Goal: Task Accomplishment & Management: Manage account settings

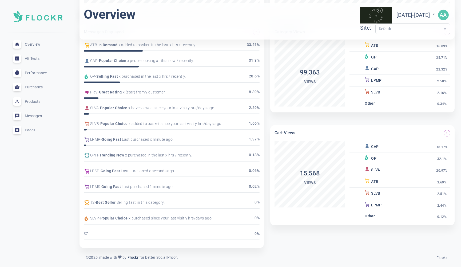
scroll to position [160, 0]
click at [34, 87] on span "Purchases" at bounding box center [44, 87] width 38 height 0
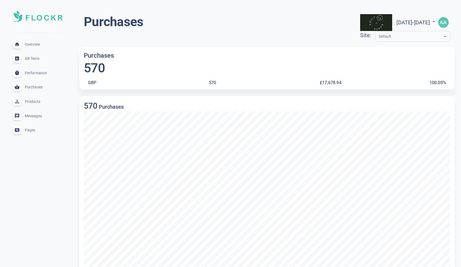
click at [435, 21] on icon at bounding box center [434, 21] width 2 height 1
select select "4"
select select "2024"
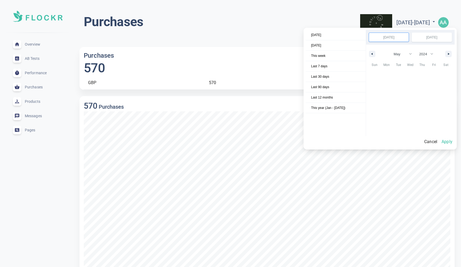
scroll to position [72296, 0]
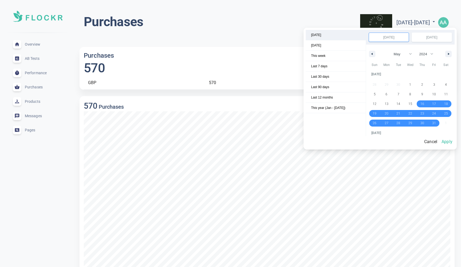
click at [325, 36] on span "[DATE]" at bounding box center [336, 35] width 60 height 10
select select "7"
select select "2025"
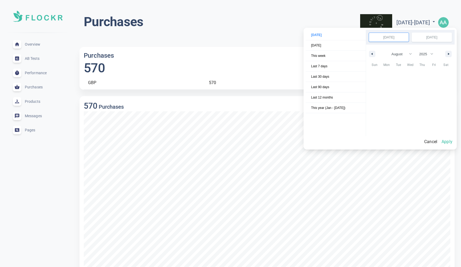
scroll to position [73199, 0]
click at [450, 139] on button "Apply" at bounding box center [447, 141] width 15 height 11
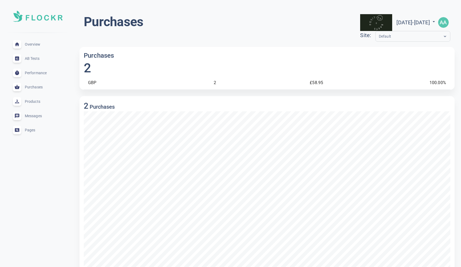
scroll to position [0, 0]
click at [444, 21] on img "button" at bounding box center [443, 22] width 11 height 11
click at [434, 40] on button "Settings" at bounding box center [428, 37] width 24 height 7
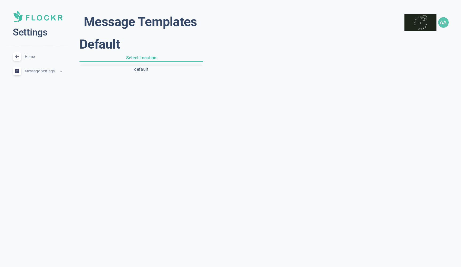
click at [59, 70] on div "Message Settings expand_less" at bounding box center [38, 71] width 58 height 14
click at [36, 112] on span "Messages" at bounding box center [43, 113] width 37 height 6
click at [32, 113] on span "Messages" at bounding box center [43, 113] width 37 height 6
click at [16, 56] on icon at bounding box center [16, 56] width 5 height 5
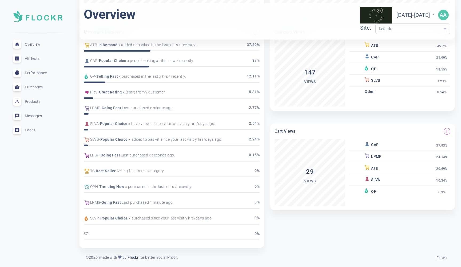
scroll to position [160, 0]
click at [31, 87] on span "Purchases" at bounding box center [44, 87] width 38 height 0
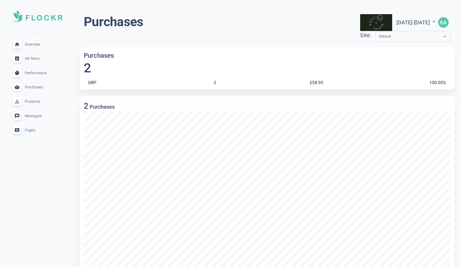
click at [31, 101] on span "Products" at bounding box center [44, 101] width 38 height 0
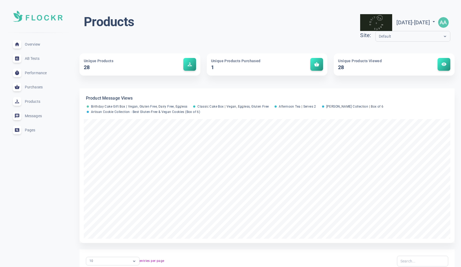
click at [278, 65] on h5 "1" at bounding box center [248, 67] width 75 height 7
click at [32, 58] on span "AB Tests" at bounding box center [44, 58] width 38 height 0
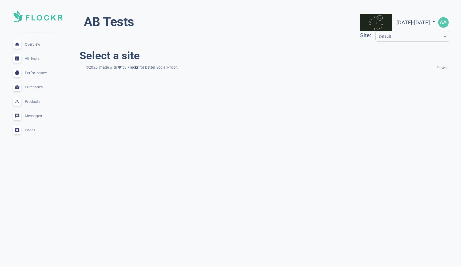
click at [443, 23] on img "button" at bounding box center [443, 22] width 11 height 11
click at [19, 44] on div at bounding box center [230, 133] width 461 height 267
click at [40, 18] on img at bounding box center [38, 16] width 50 height 11
